Goal: Task Accomplishment & Management: Manage account settings

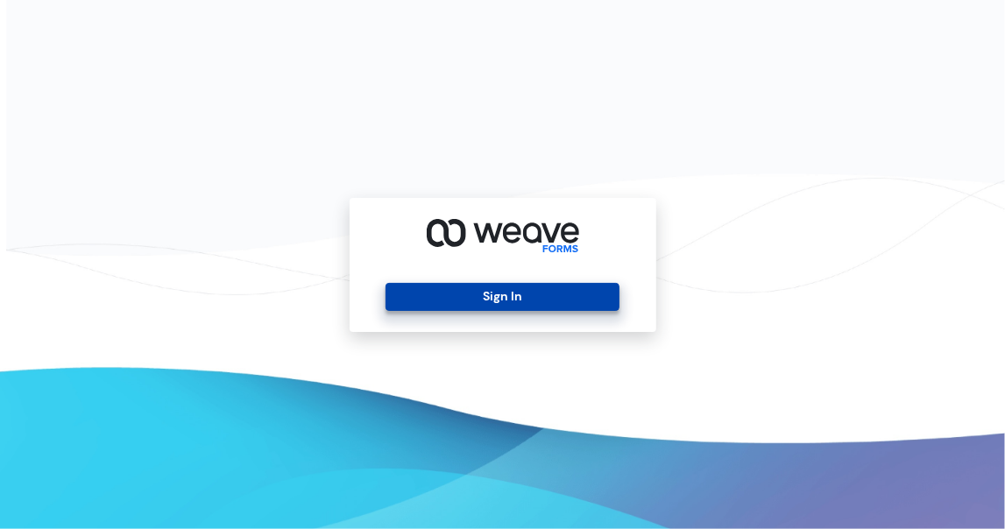
click at [456, 283] on button "Sign In" at bounding box center [503, 297] width 234 height 28
